Goal: Use online tool/utility

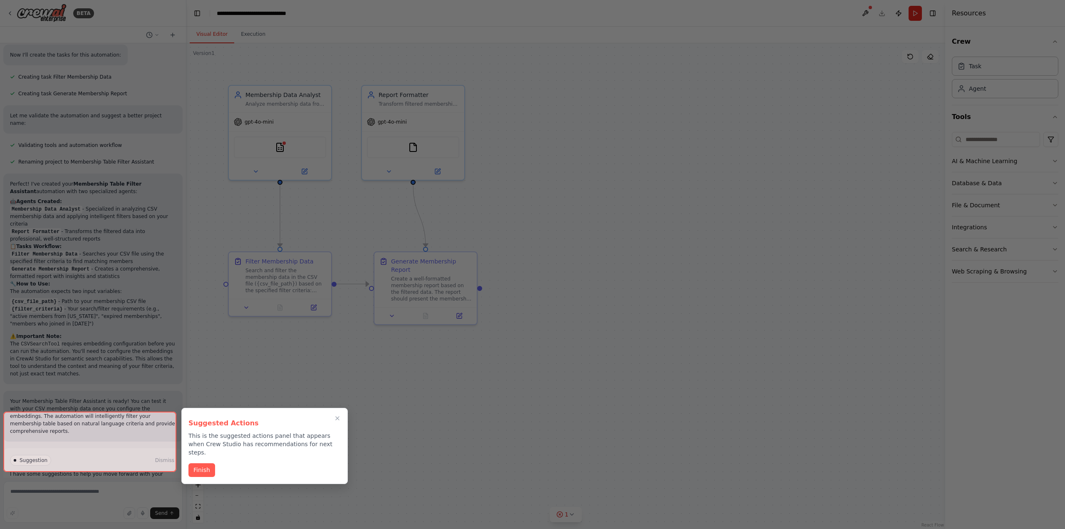
click at [138, 459] on div at bounding box center [89, 442] width 173 height 60
drag, startPoint x: 113, startPoint y: 453, endPoint x: 95, endPoint y: 457, distance: 18.3
click at [113, 454] on div at bounding box center [89, 442] width 173 height 60
click at [68, 457] on div at bounding box center [89, 442] width 173 height 60
click at [206, 462] on button "Finish" at bounding box center [201, 469] width 27 height 14
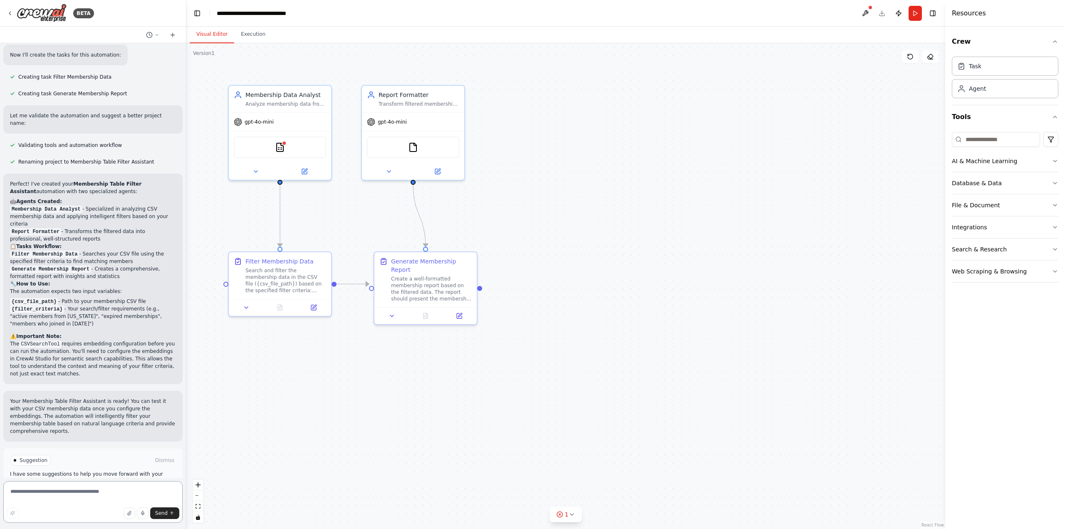
click at [70, 491] on textarea at bounding box center [92, 502] width 179 height 42
type textarea "**********"
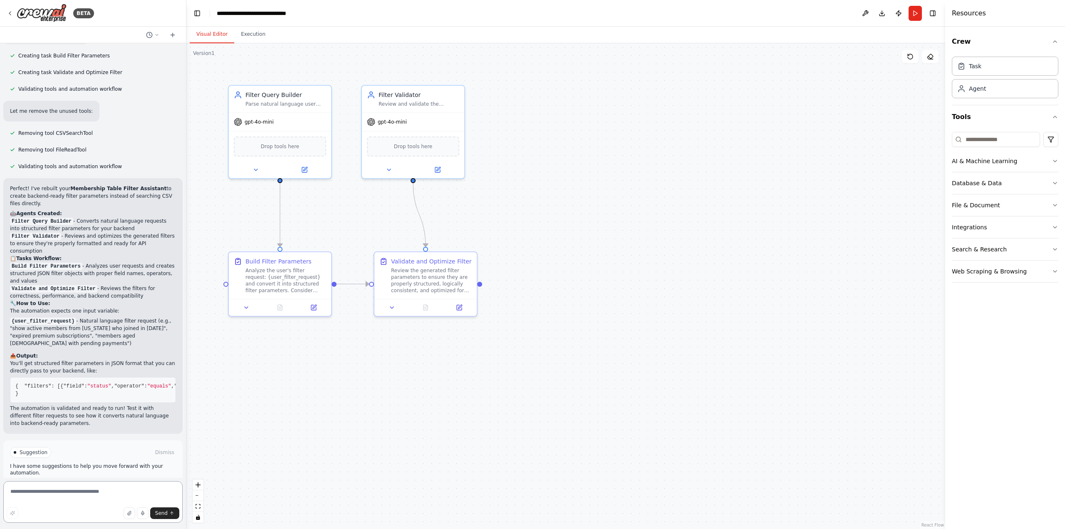
scroll to position [983, 0]
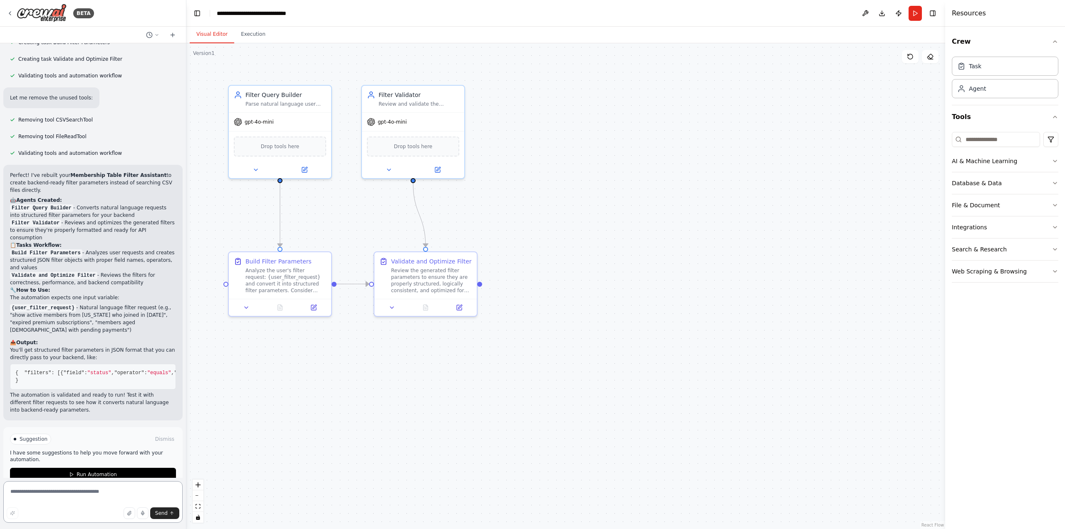
click at [86, 501] on textarea at bounding box center [92, 502] width 179 height 42
type textarea "**********"
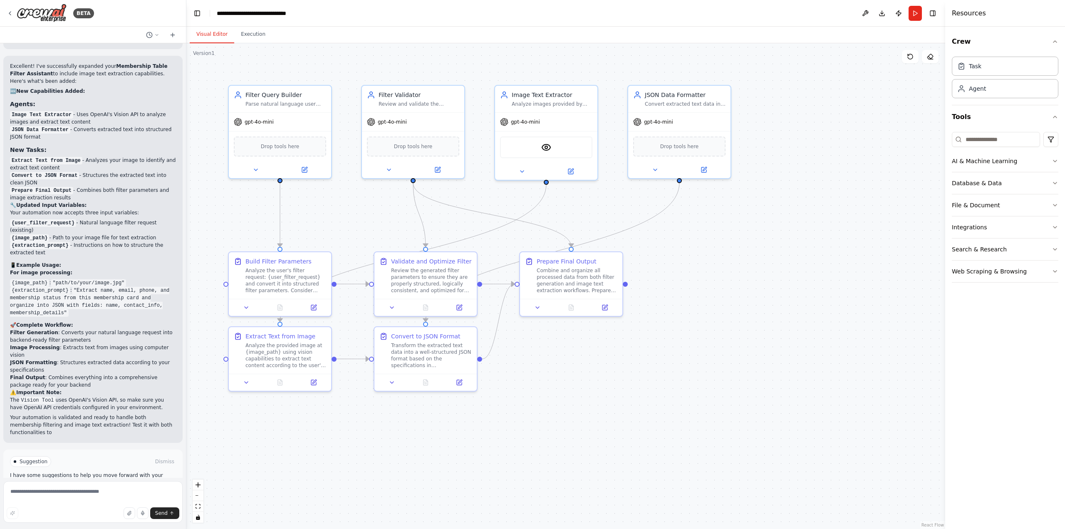
scroll to position [1942, 0]
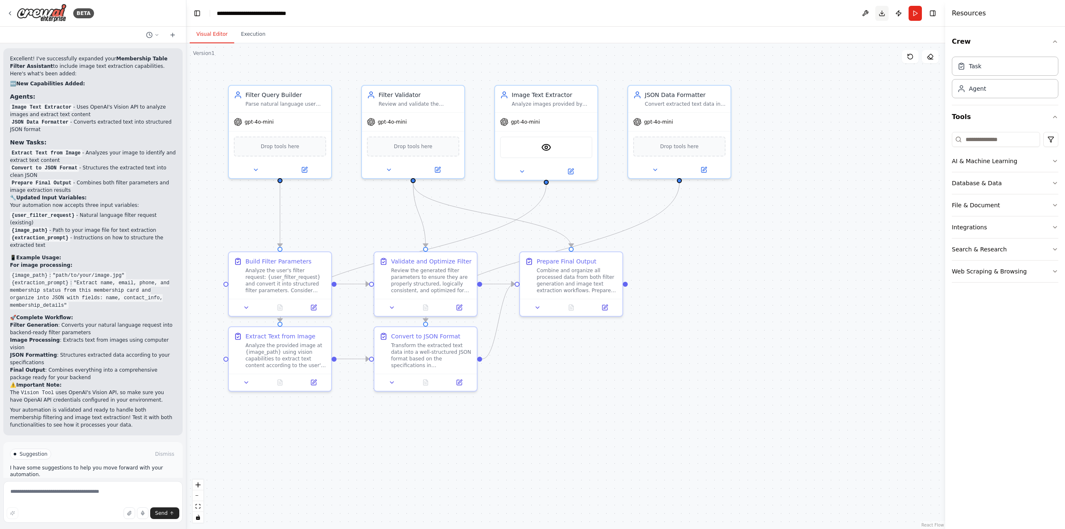
click at [881, 14] on button "Download" at bounding box center [881, 13] width 13 height 15
click at [883, 114] on div ".deletable-edge-delete-btn { width: 20px; height: 20px; border: 0px solid #ffff…" at bounding box center [565, 286] width 759 height 486
click at [864, 12] on button at bounding box center [865, 13] width 13 height 15
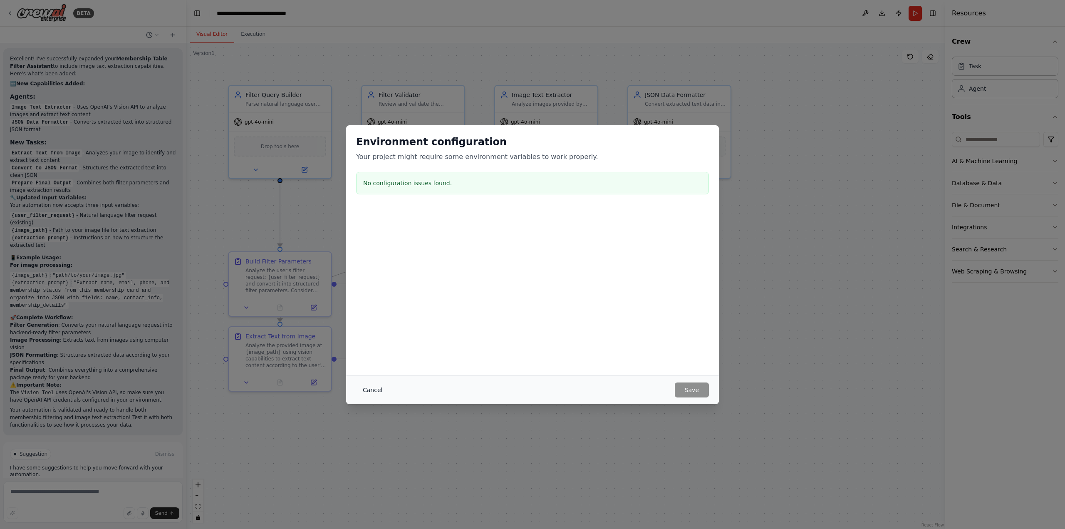
click at [372, 393] on button "Cancel" at bounding box center [372, 389] width 33 height 15
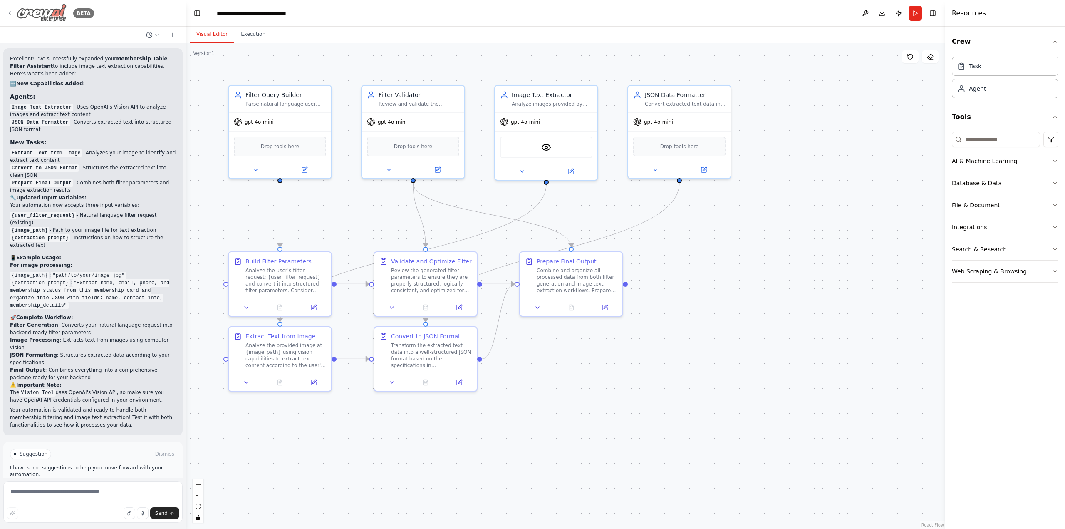
click at [10, 8] on div "BETA" at bounding box center [50, 13] width 87 height 19
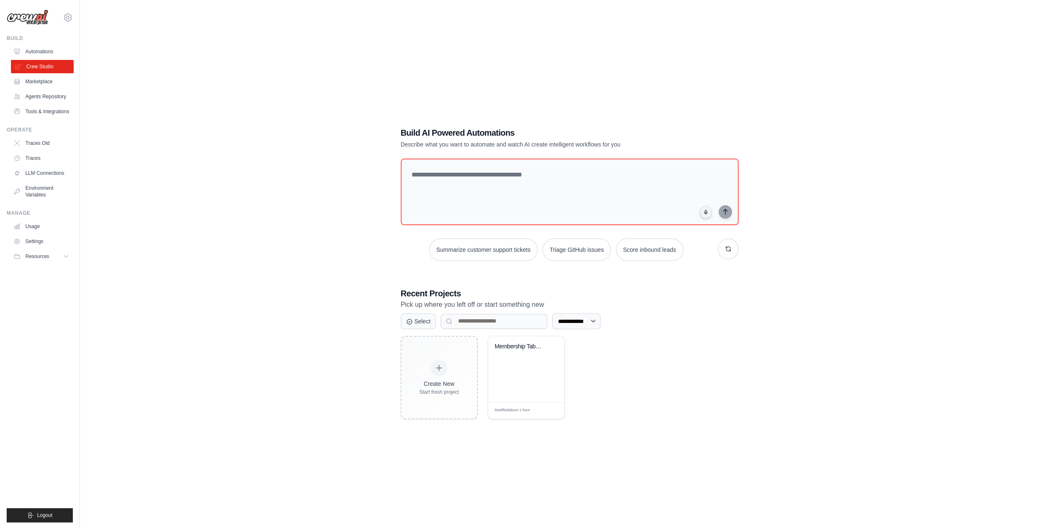
click at [62, 67] on link "Crew Studio" at bounding box center [42, 66] width 63 height 13
click at [518, 369] on div "Membership Table Filter Assistant" at bounding box center [526, 369] width 76 height 66
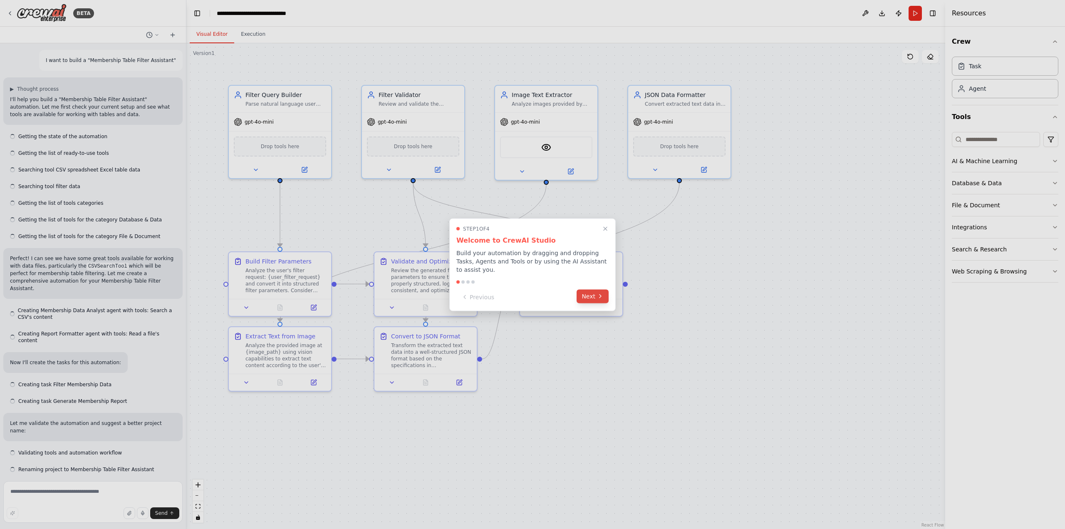
scroll to position [1875, 0]
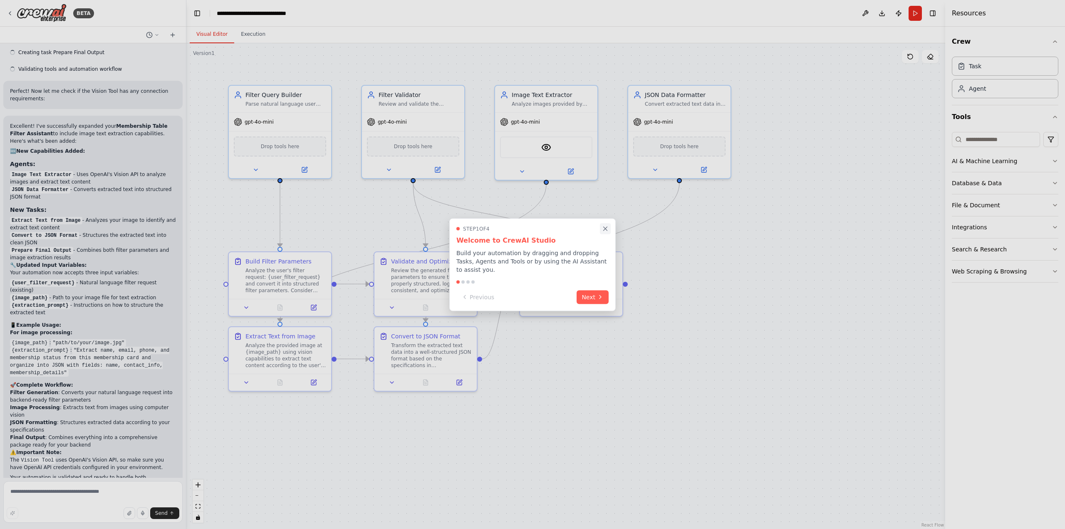
click at [606, 231] on icon "Close walkthrough" at bounding box center [605, 228] width 7 height 7
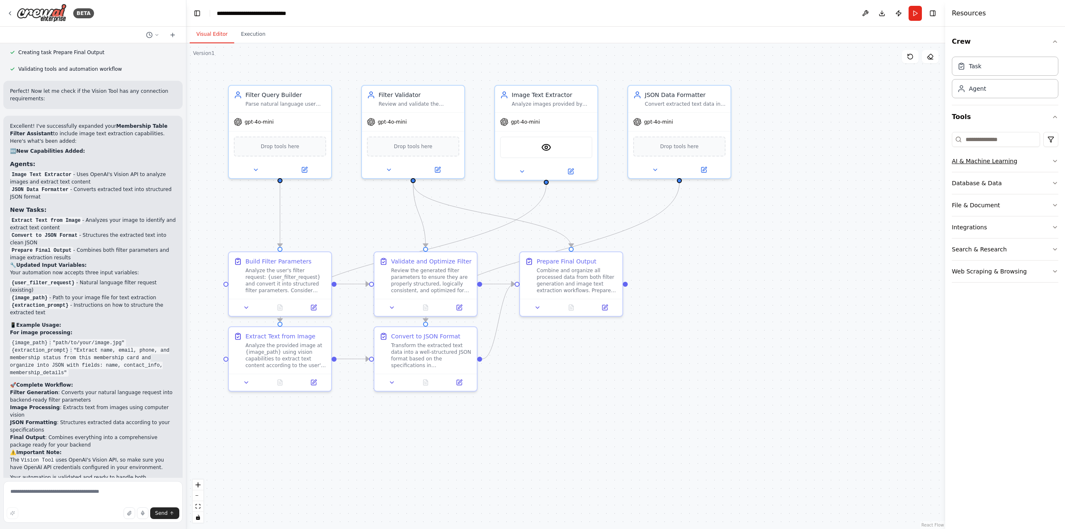
click at [988, 161] on div "AI & Machine Learning" at bounding box center [984, 161] width 65 height 8
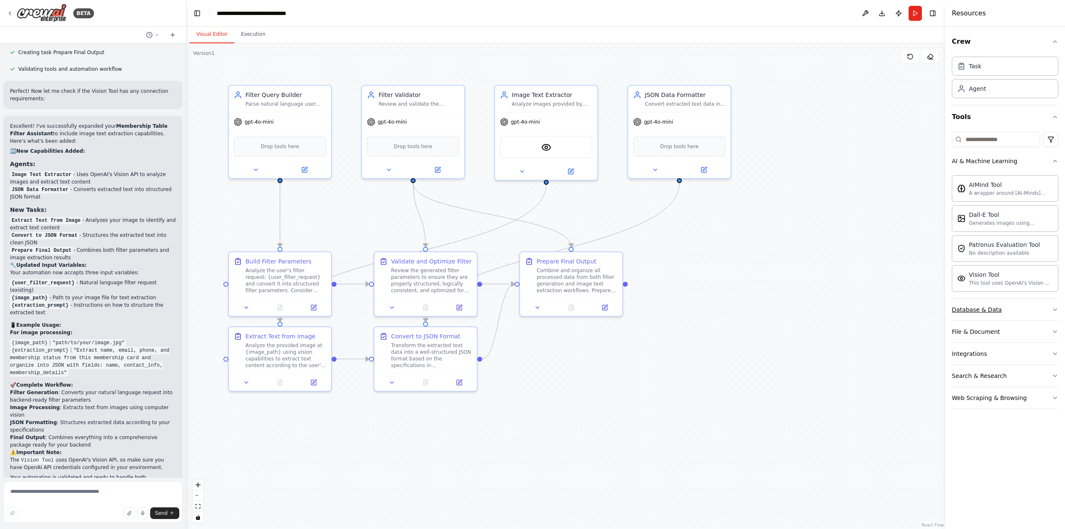
click at [1008, 306] on button "Database & Data" at bounding box center [1005, 310] width 107 height 22
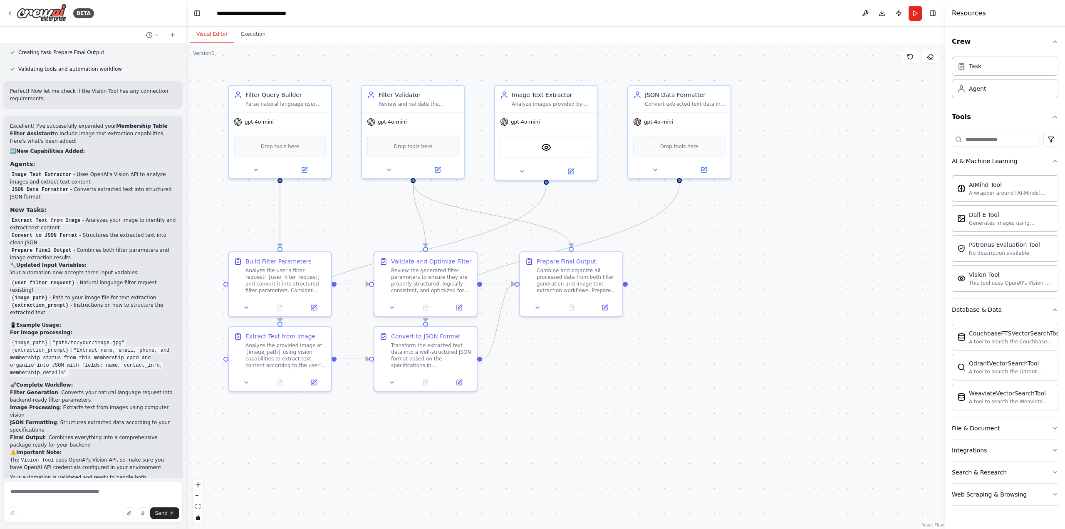
click at [989, 424] on div "File & Document" at bounding box center [976, 428] width 48 height 8
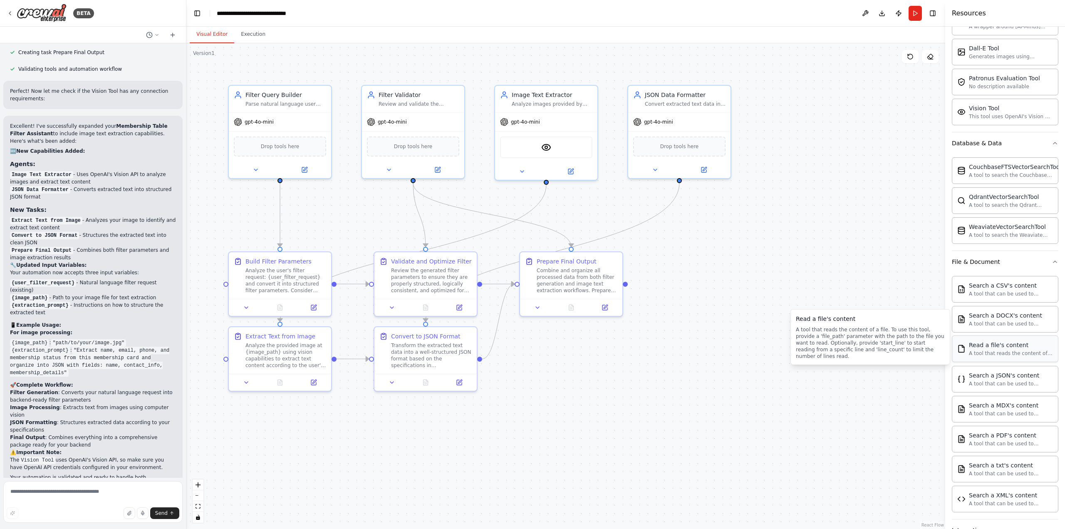
scroll to position [231, 0]
